Goal: Information Seeking & Learning: Learn about a topic

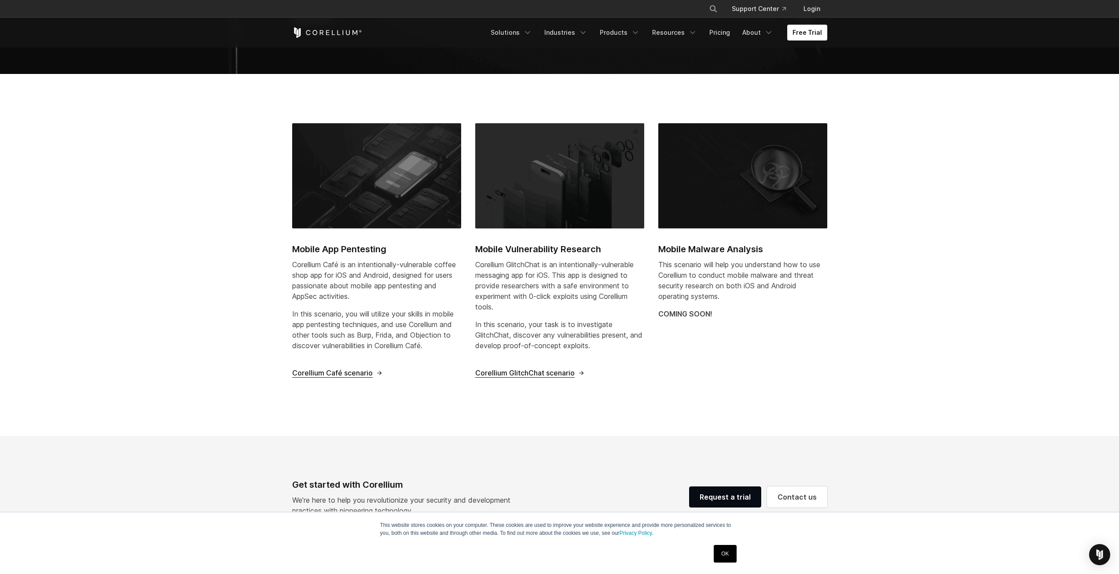
scroll to position [230, 0]
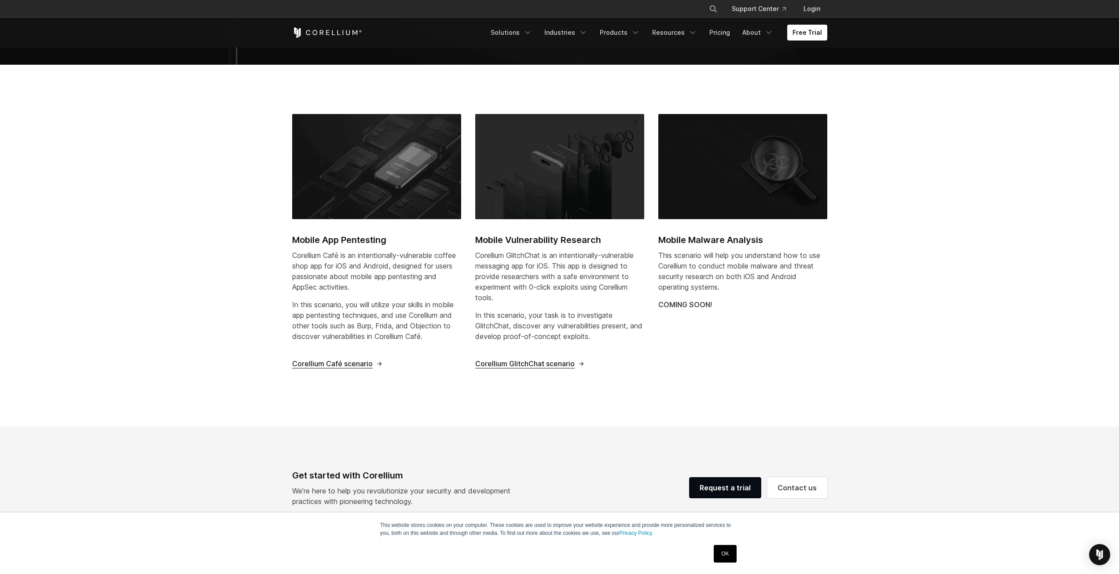
drag, startPoint x: 221, startPoint y: 337, endPoint x: 209, endPoint y: 356, distance: 22.3
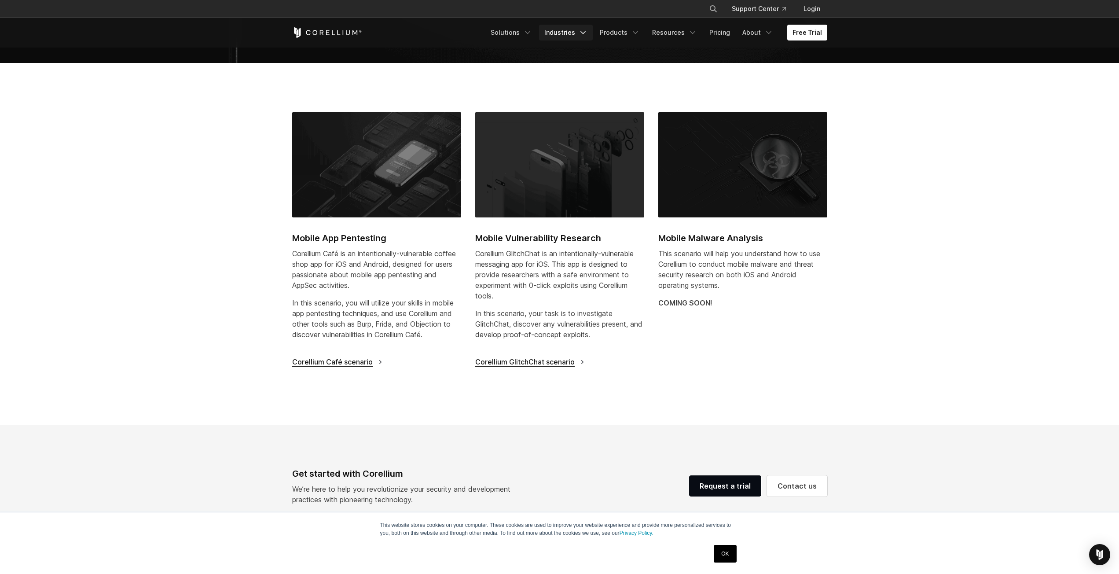
click at [578, 28] on link "Industries" at bounding box center [566, 33] width 54 height 16
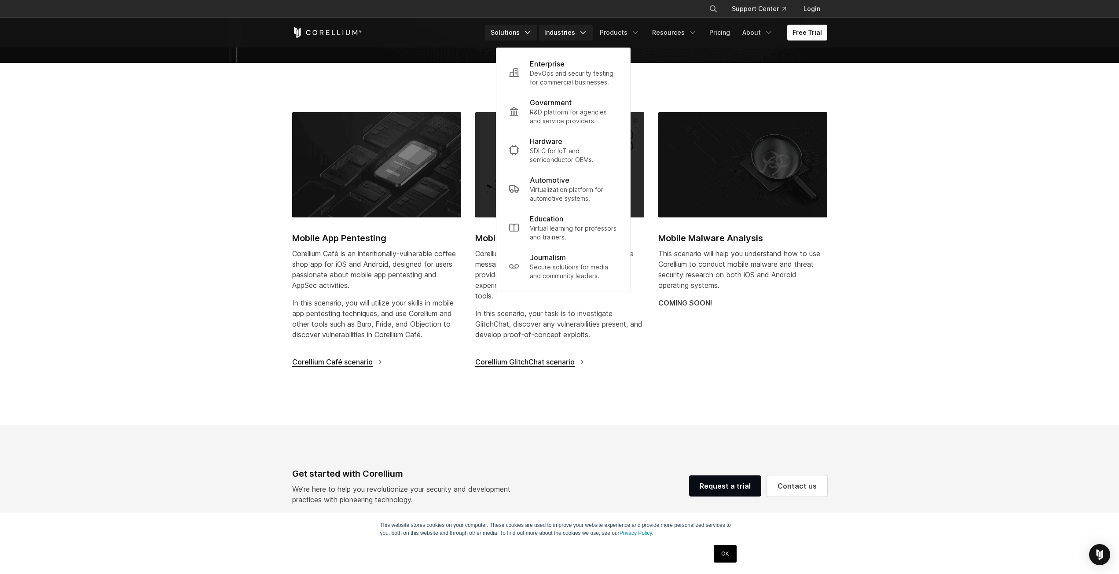
click at [529, 32] on link "Solutions" at bounding box center [511, 33] width 52 height 16
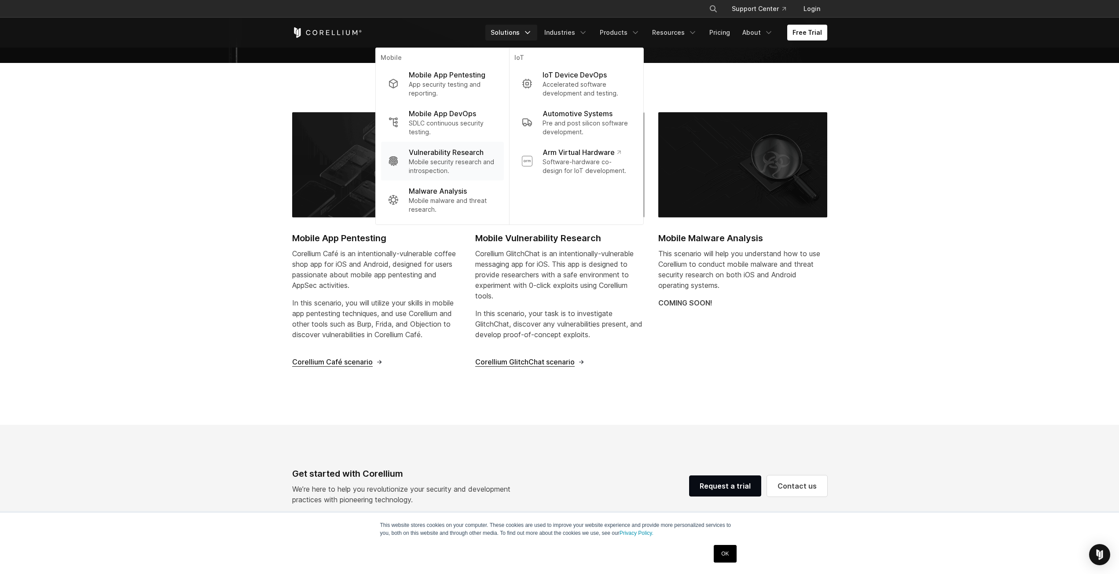
click at [446, 165] on p "Mobile security research and introspection." at bounding box center [453, 167] width 88 height 18
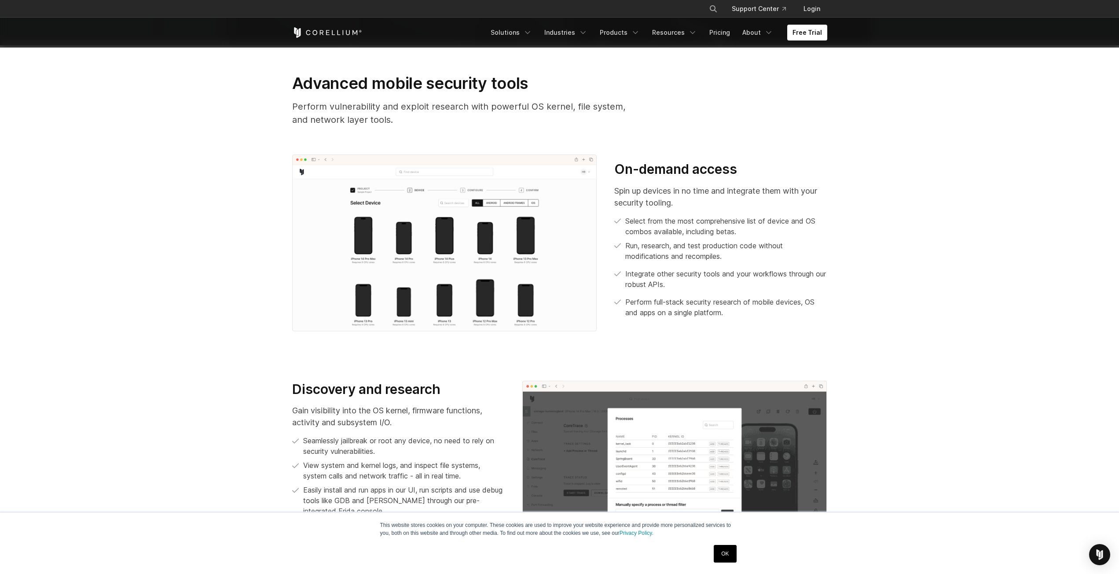
drag, startPoint x: 487, startPoint y: 279, endPoint x: 483, endPoint y: 258, distance: 21.5
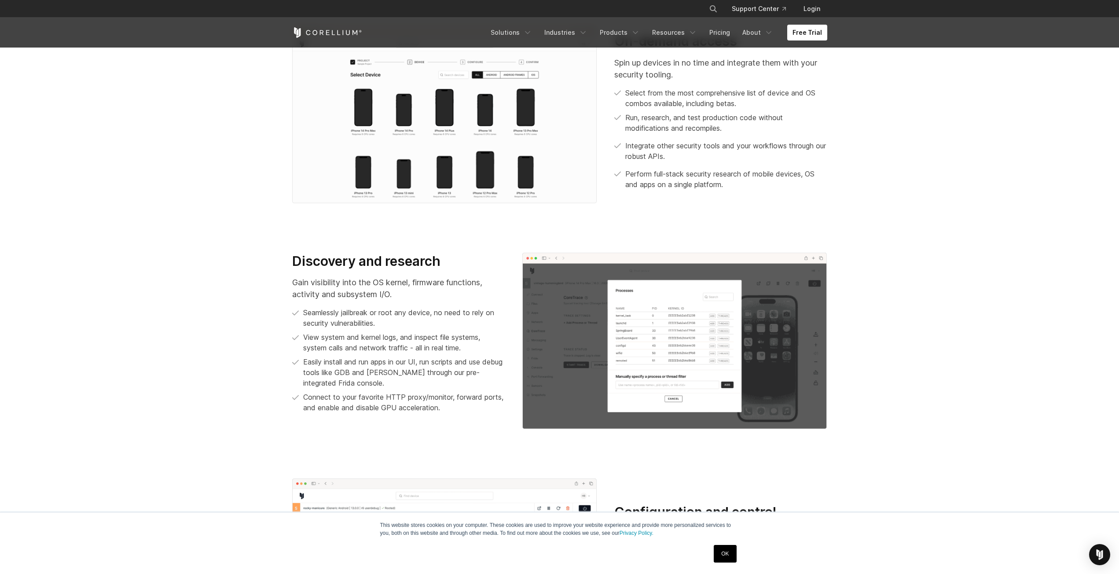
scroll to position [679, 0]
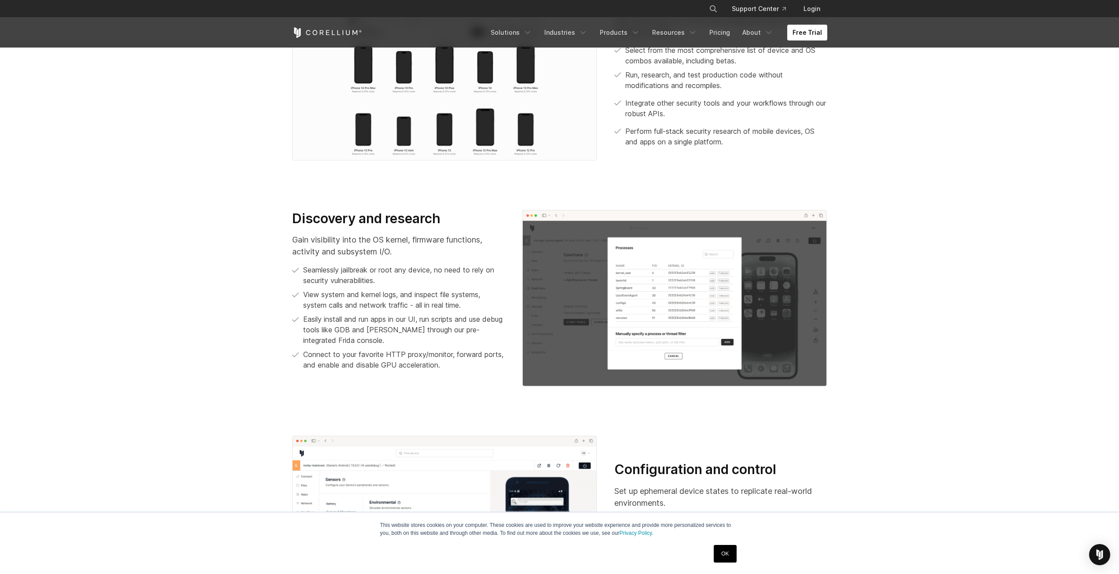
drag, startPoint x: 242, startPoint y: 267, endPoint x: 253, endPoint y: 287, distance: 23.3
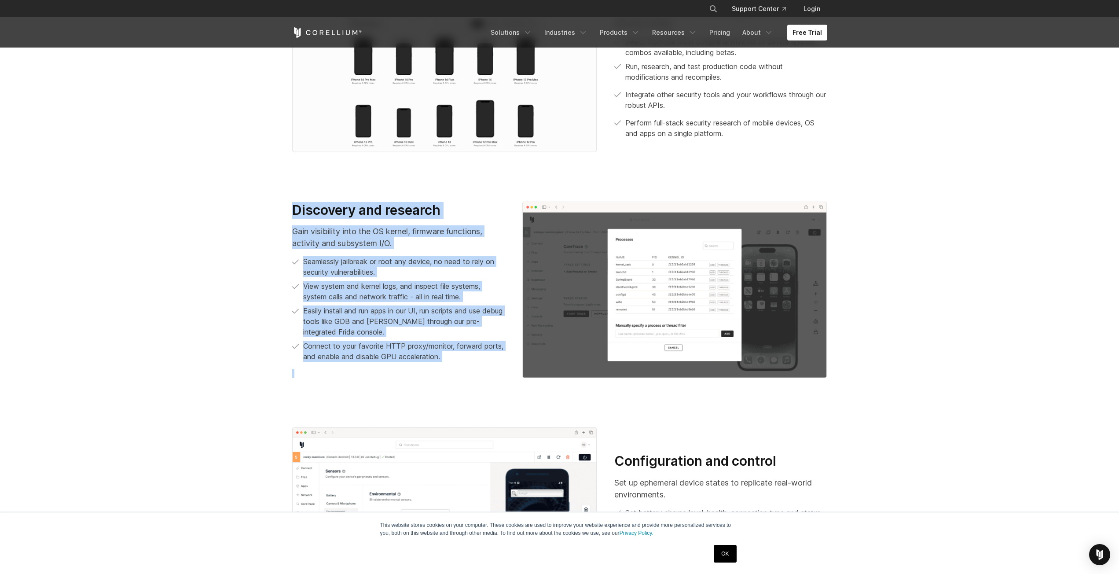
drag, startPoint x: 299, startPoint y: 212, endPoint x: 499, endPoint y: 369, distance: 253.9
click at [499, 369] on div "Discovery and research Gain visibility into the OS kernel, firmware functions, …" at bounding box center [398, 290] width 230 height 176
click at [367, 341] on p "Connect to your favorite HTTP proxy/monitor, forward ports, and enable and disa…" at bounding box center [404, 351] width 202 height 21
drag, startPoint x: 460, startPoint y: 371, endPoint x: 264, endPoint y: 201, distance: 260.2
click at [264, 201] on section "Discovery and research Gain visibility into the OS kernel, firmware functions, …" at bounding box center [559, 286] width 1119 height 226
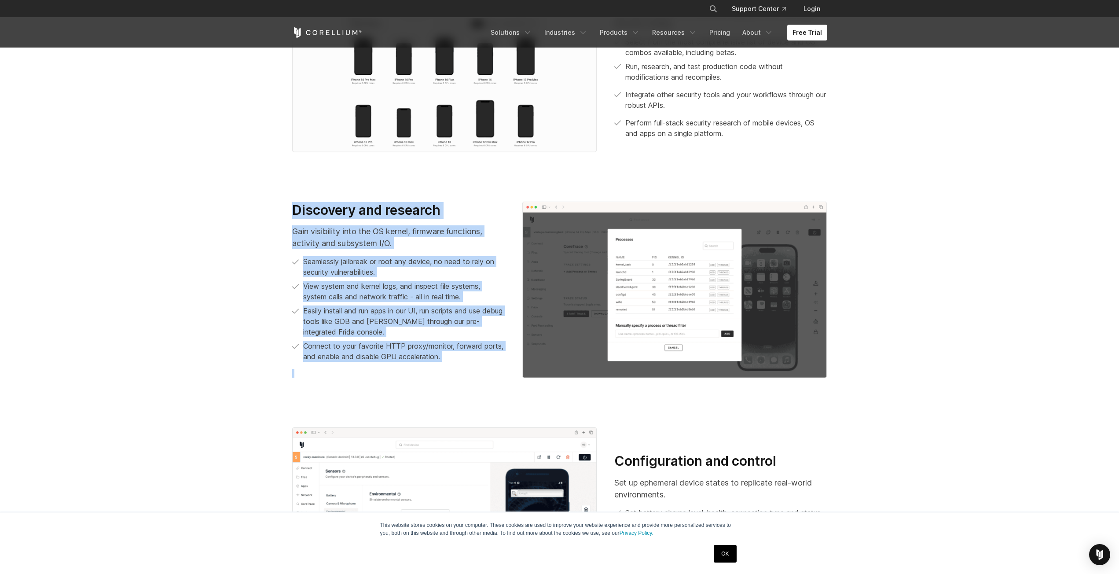
click at [264, 201] on section "Discovery and research Gain visibility into the OS kernel, firmware functions, …" at bounding box center [559, 286] width 1119 height 226
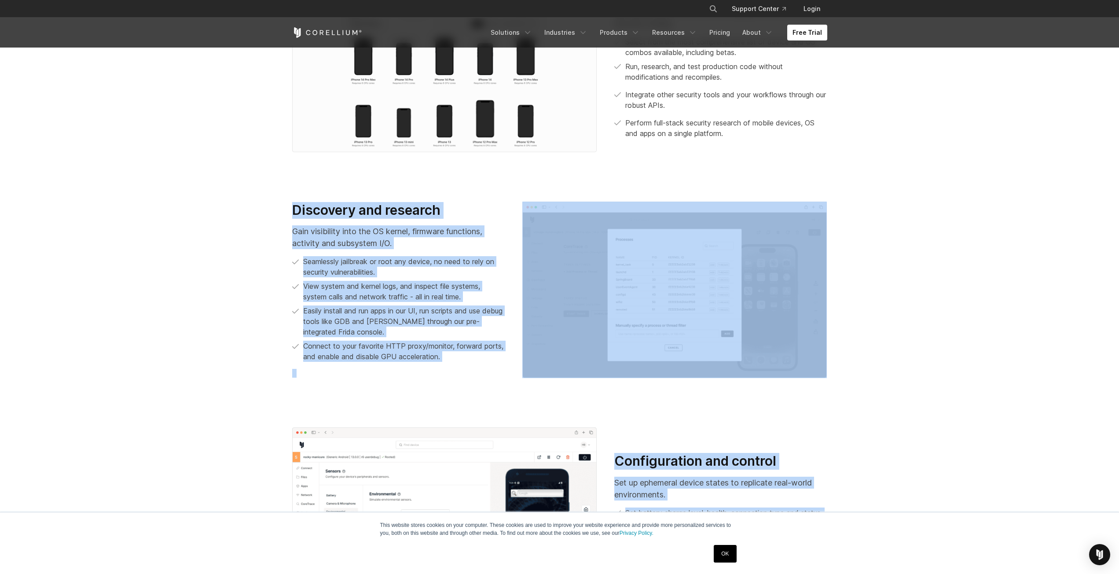
drag, startPoint x: 257, startPoint y: 199, endPoint x: 448, endPoint y: 408, distance: 283.1
click at [448, 408] on div "Advanced mobile security tools Perform vulnerability and exploit research with …" at bounding box center [559, 472] width 1119 height 1212
click at [418, 391] on section "Discovery and research Gain visibility into the OS kernel, firmware functions, …" at bounding box center [559, 286] width 1119 height 226
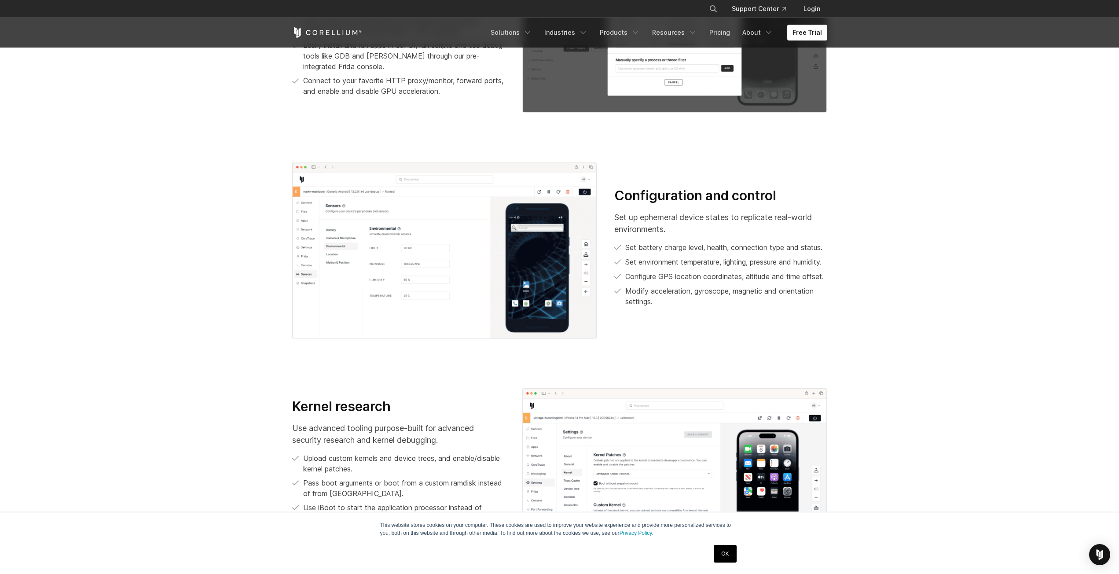
scroll to position [1063, 0]
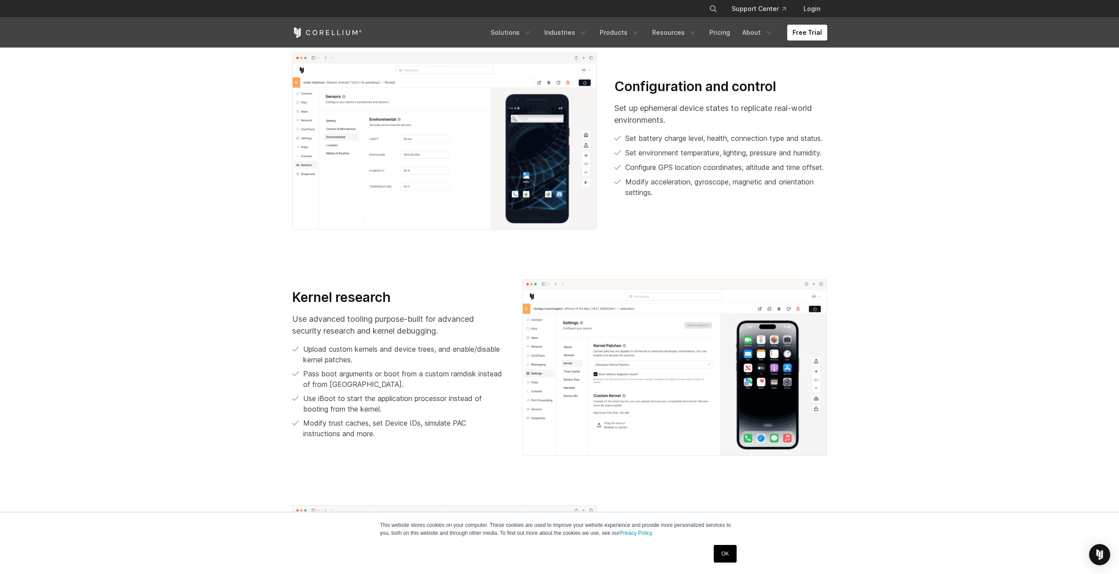
drag, startPoint x: 345, startPoint y: 325, endPoint x: 318, endPoint y: 410, distance: 88.7
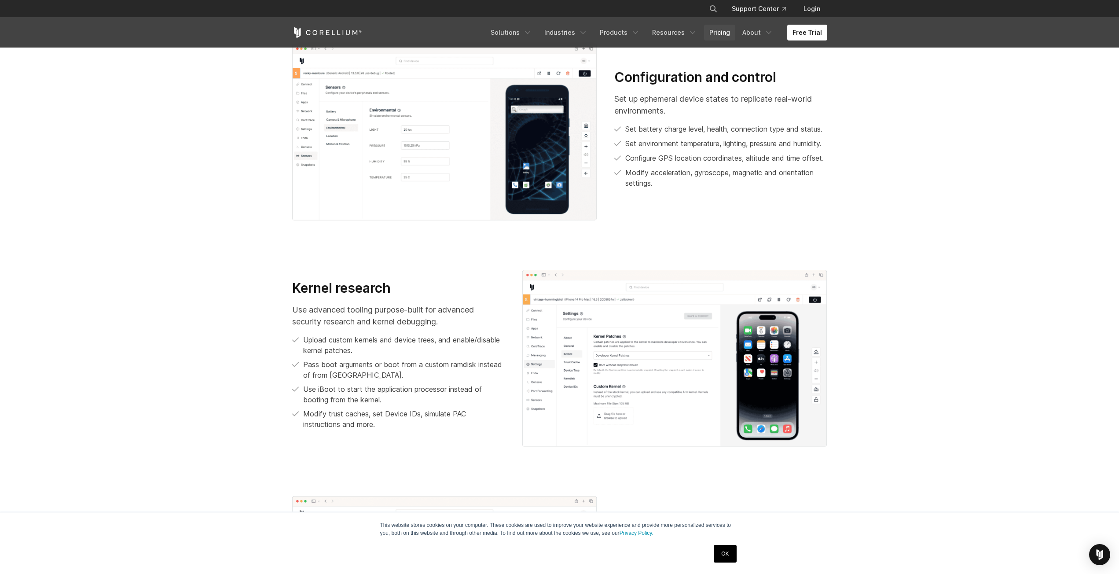
click at [727, 33] on link "Pricing" at bounding box center [719, 33] width 31 height 16
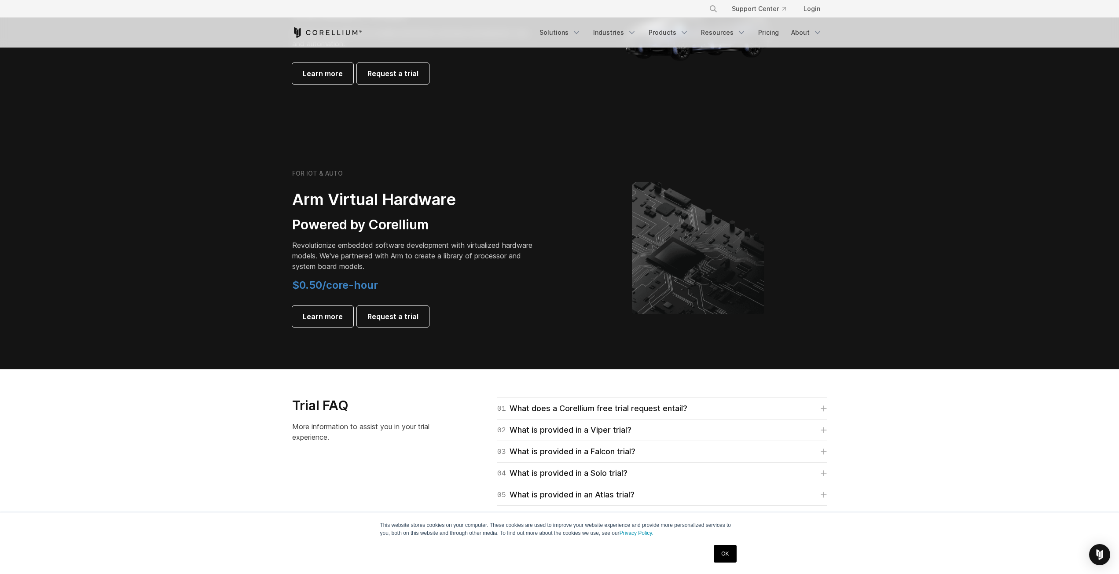
scroll to position [969, 0]
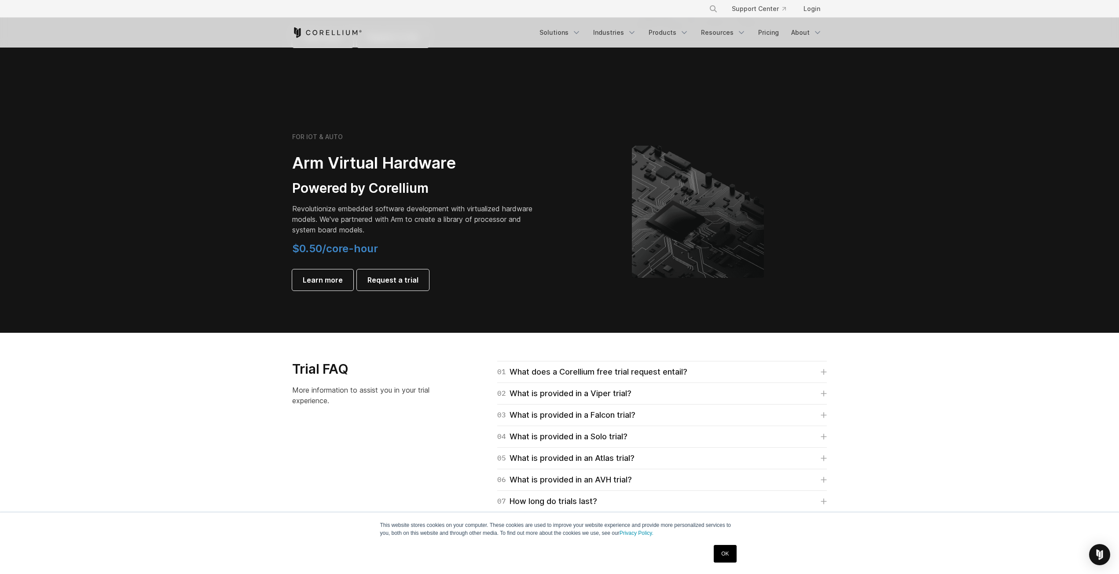
drag, startPoint x: 250, startPoint y: 211, endPoint x: 258, endPoint y: 248, distance: 37.8
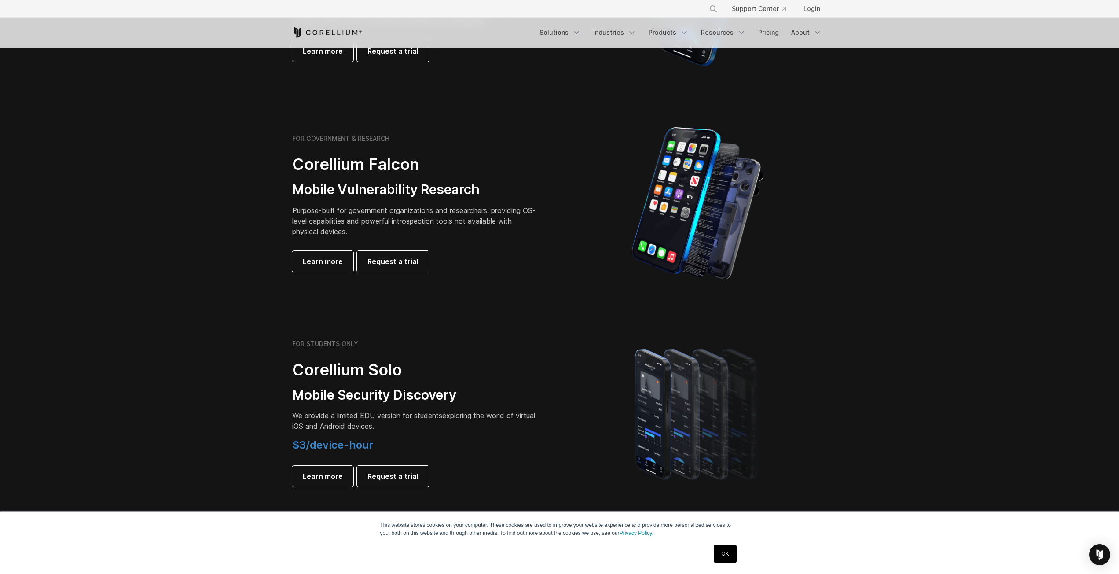
scroll to position [352, 0]
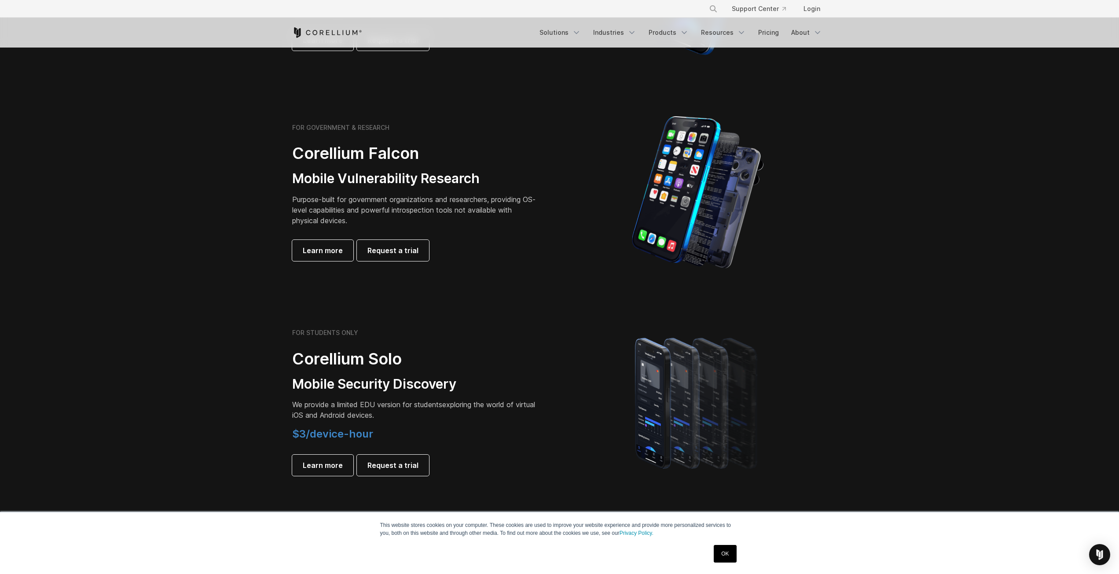
drag, startPoint x: 267, startPoint y: 245, endPoint x: 209, endPoint y: 279, distance: 66.9
click at [327, 378] on h3 "Mobile Security Discovery" at bounding box center [415, 382] width 246 height 17
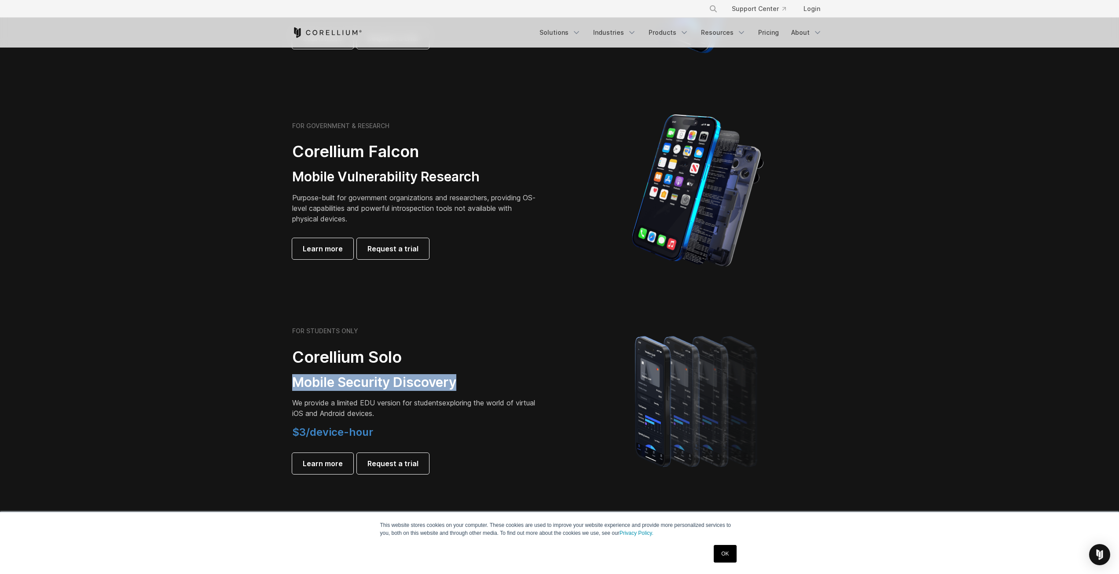
click at [327, 378] on h3 "Mobile Security Discovery" at bounding box center [415, 382] width 246 height 17
click at [302, 407] on span "We provide a limited EDU version for students" at bounding box center [367, 402] width 150 height 9
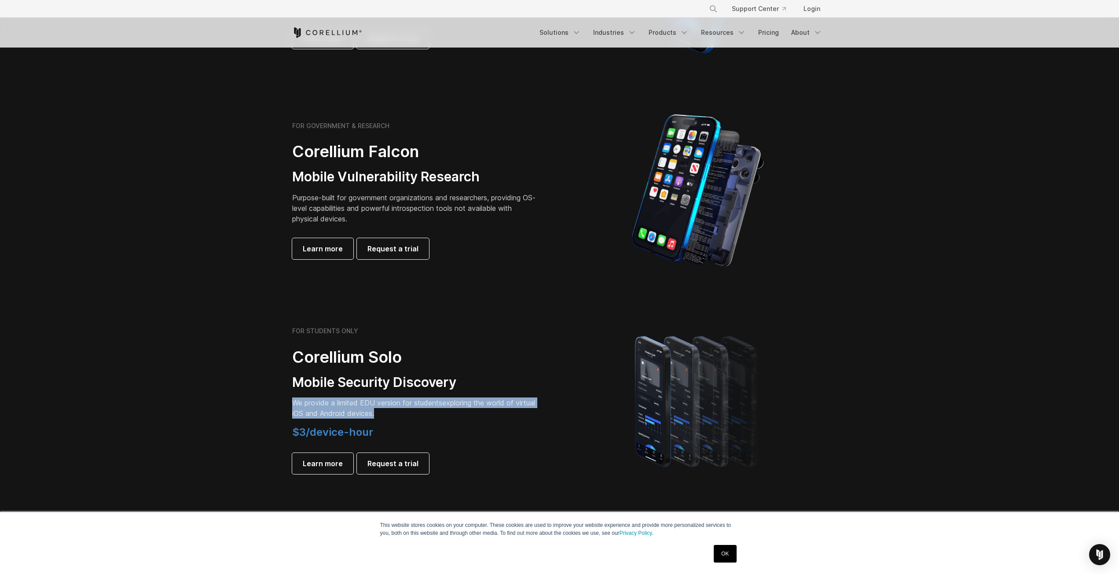
click at [302, 407] on span "We provide a limited EDU version for students" at bounding box center [367, 402] width 150 height 9
click at [245, 413] on section "FOR STUDENTS ONLY Corellium Solo Mobile Security Discovery We provide a limited…" at bounding box center [559, 400] width 1119 height 210
click at [259, 387] on section "FOR STUDENTS ONLY Corellium Solo Mobile Security Discovery We provide a limited…" at bounding box center [559, 400] width 1119 height 210
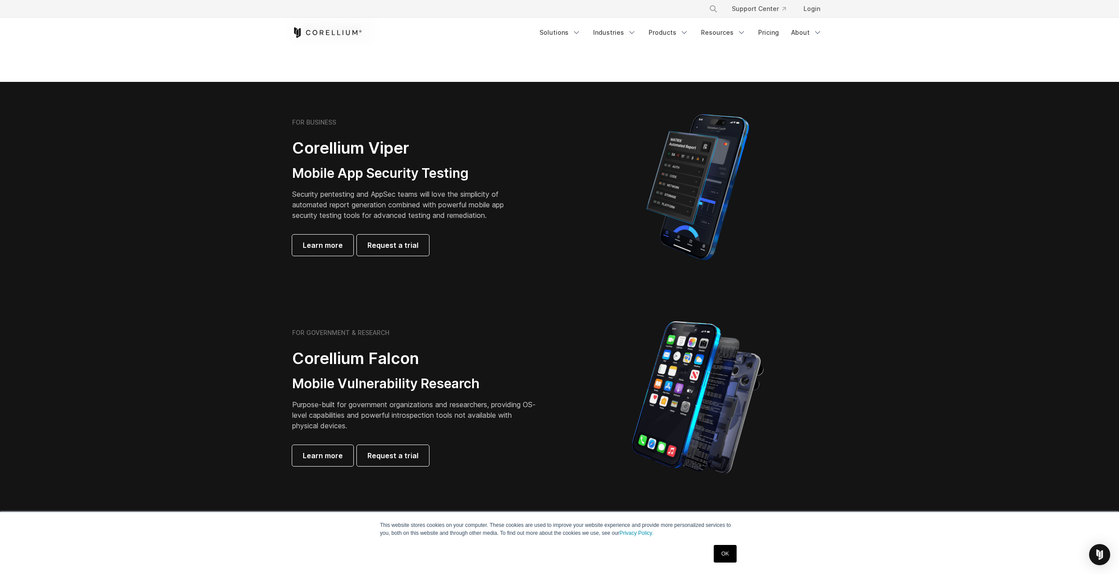
scroll to position [146, 0]
drag, startPoint x: 255, startPoint y: 390, endPoint x: 268, endPoint y: 388, distance: 12.6
click at [315, 381] on h3 "Mobile Vulnerability Research" at bounding box center [415, 383] width 246 height 17
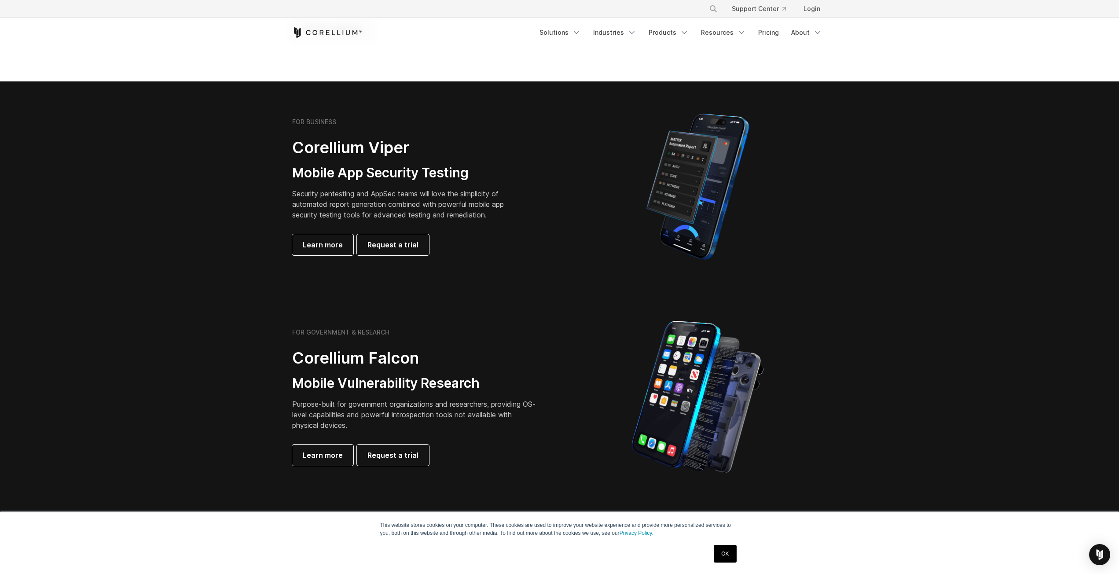
click at [317, 409] on p "Purpose-built for government organizations and researchers, providing OS-level …" at bounding box center [415, 415] width 246 height 32
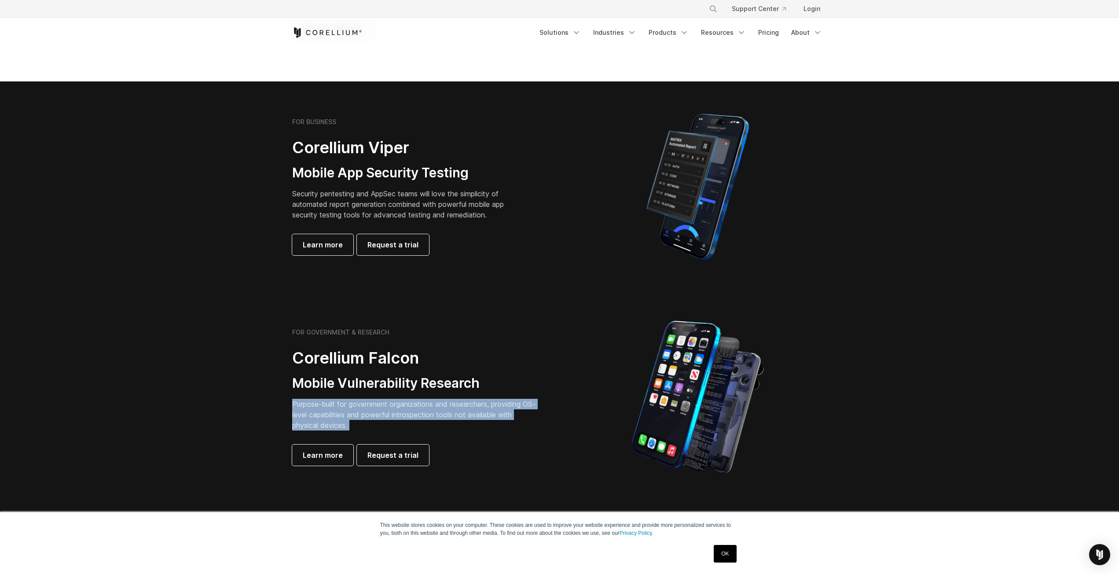
click at [317, 409] on p "Purpose-built for government organizations and researchers, providing OS-level …" at bounding box center [415, 415] width 246 height 32
click at [254, 402] on section "FOR GOVERNMENT & RESEARCH Corellium Falcon Mobile Vulnerability Research Purpos…" at bounding box center [559, 397] width 1119 height 210
drag, startPoint x: 294, startPoint y: 381, endPoint x: 360, endPoint y: 426, distance: 80.3
click at [360, 426] on div "FOR GOVERNMENT & RESEARCH Corellium Falcon Mobile Vulnerability Research Purpos…" at bounding box center [415, 396] width 246 height 137
click at [331, 415] on p "Purpose-built for government organizations and researchers, providing OS-level …" at bounding box center [415, 415] width 246 height 32
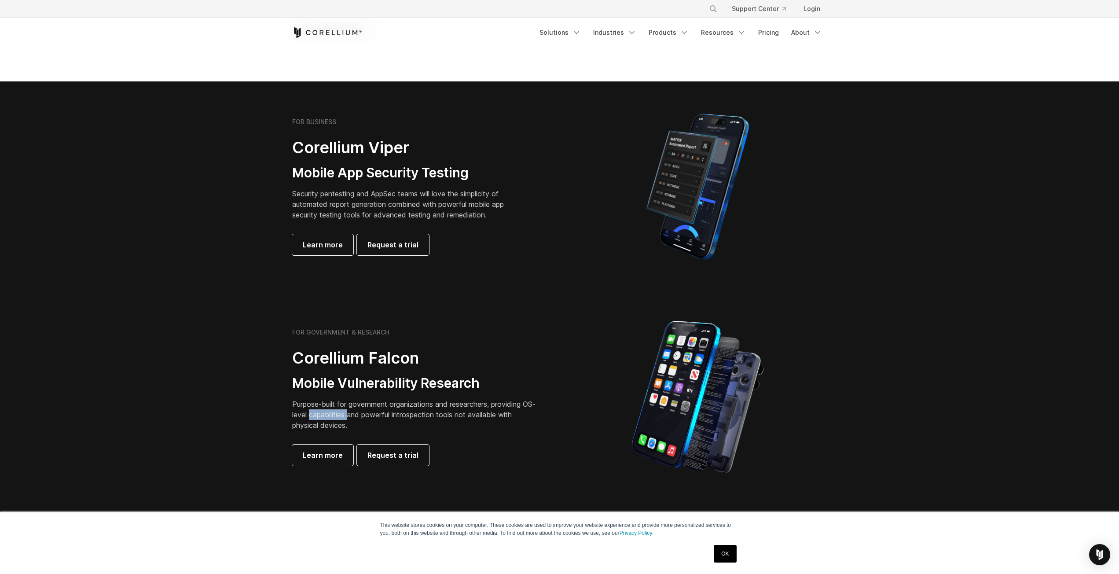
click at [331, 415] on p "Purpose-built for government organizations and researchers, providing OS-level …" at bounding box center [415, 415] width 246 height 32
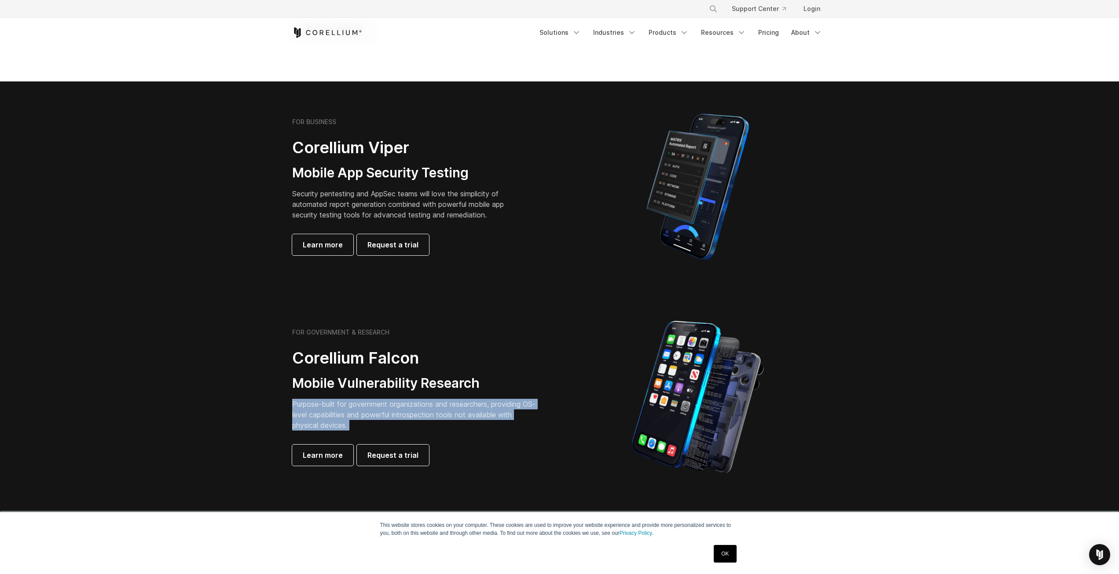
click at [331, 415] on p "Purpose-built for government organizations and researchers, providing OS-level …" at bounding box center [415, 415] width 246 height 32
click at [230, 401] on section "FOR GOVERNMENT & RESEARCH Corellium Falcon Mobile Vulnerability Research Purpos…" at bounding box center [559, 397] width 1119 height 210
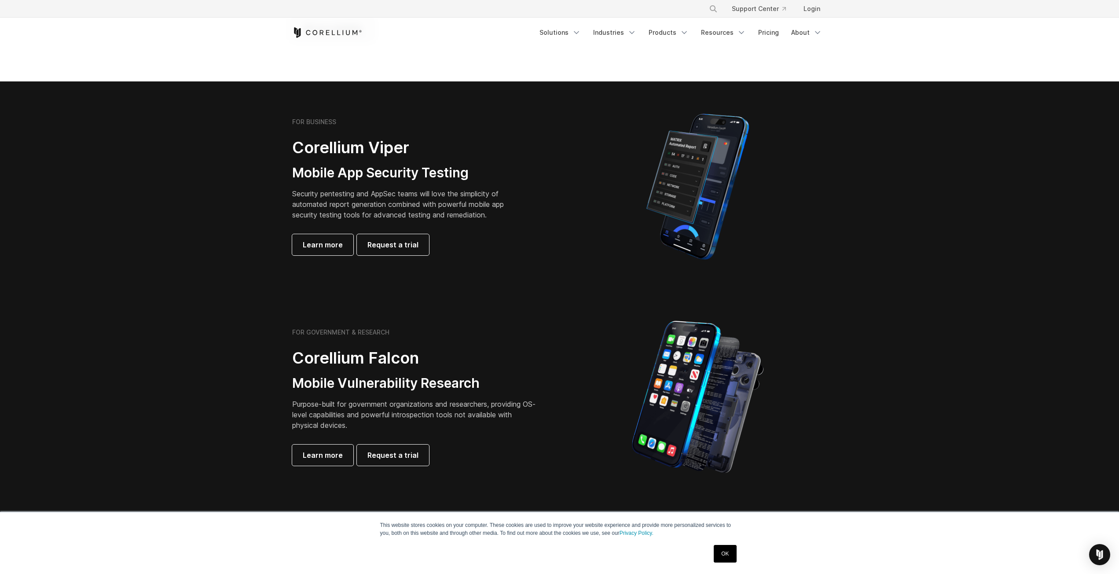
scroll to position [0, 0]
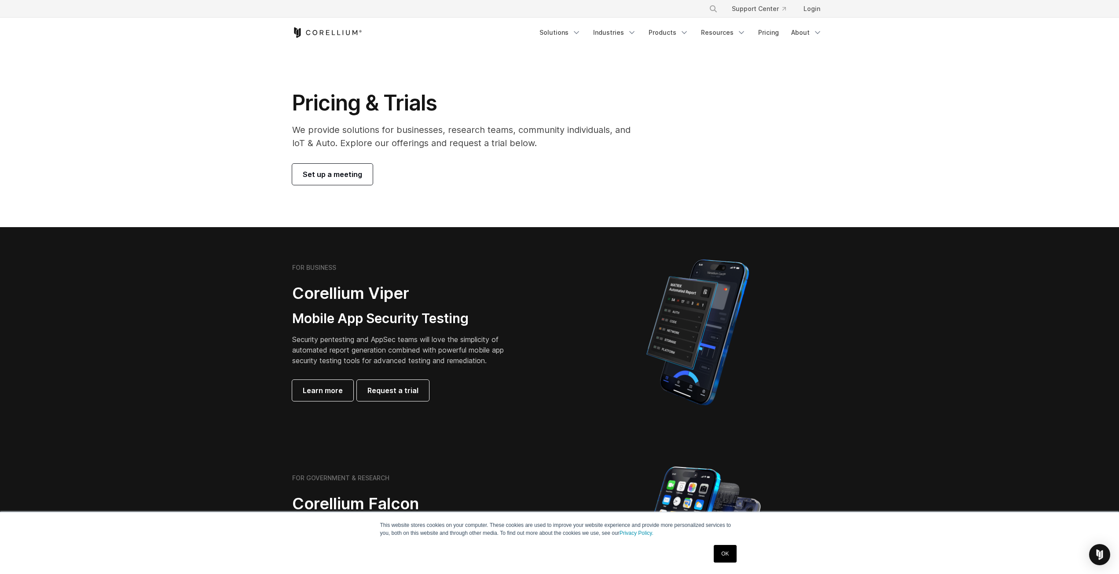
drag, startPoint x: 563, startPoint y: 370, endPoint x: 567, endPoint y: 66, distance: 303.7
click at [566, 27] on link "Solutions" at bounding box center [560, 33] width 52 height 16
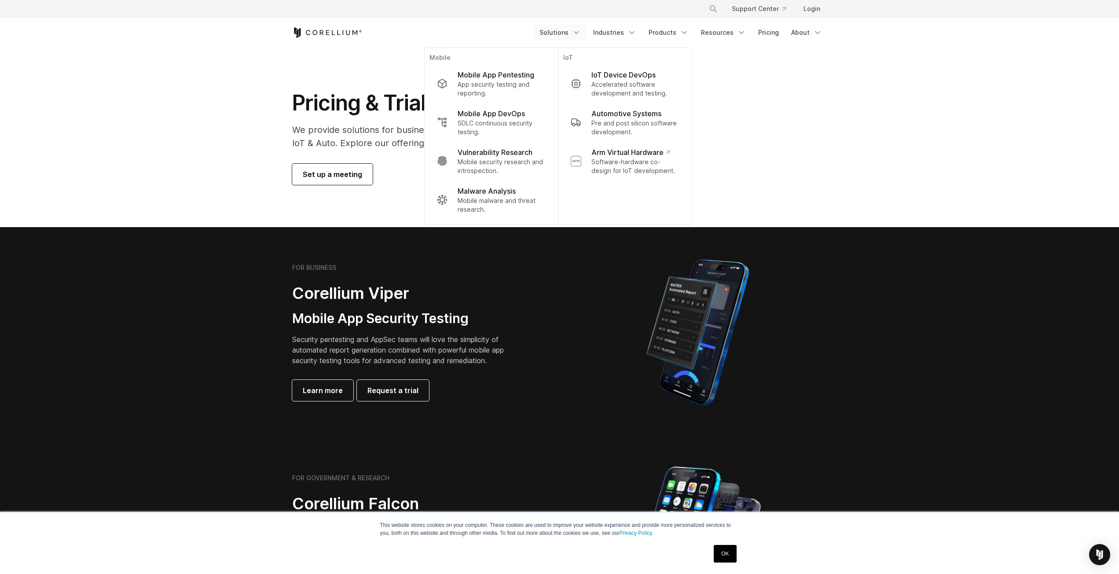
drag, startPoint x: 562, startPoint y: 36, endPoint x: 567, endPoint y: 40, distance: 6.8
click at [562, 36] on link "Solutions" at bounding box center [560, 33] width 52 height 16
